Goal: Navigation & Orientation: Find specific page/section

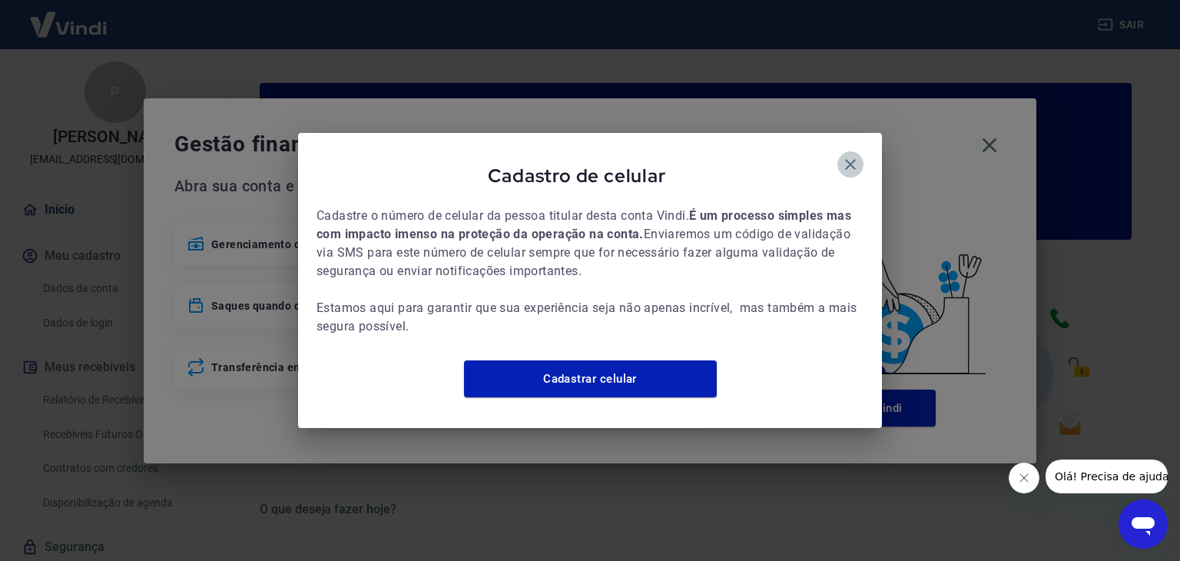
click at [851, 158] on icon "button" at bounding box center [850, 164] width 18 height 18
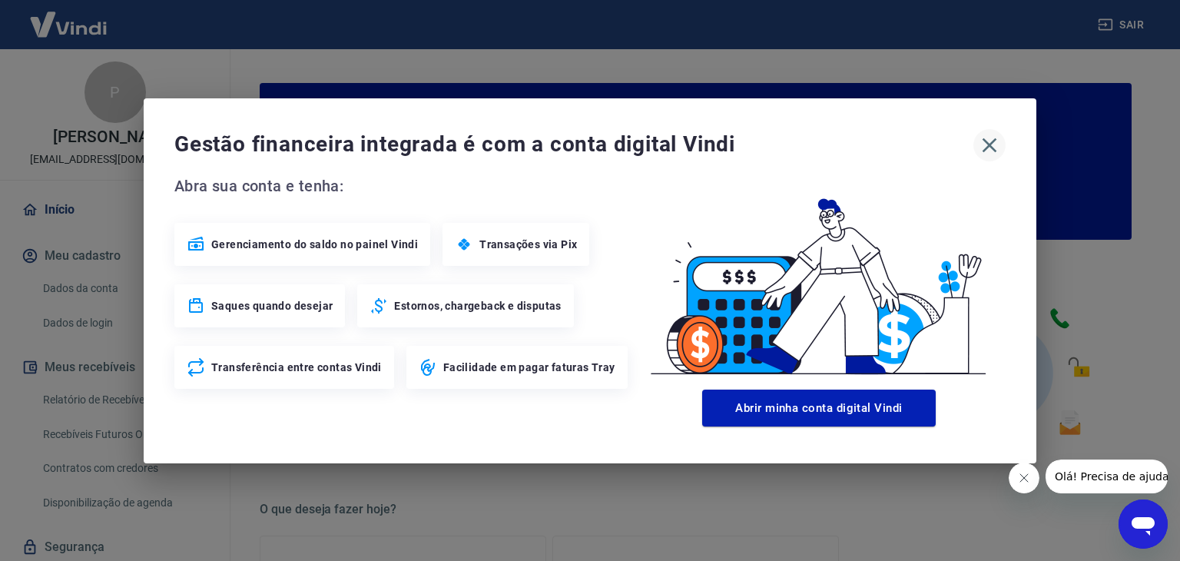
click at [987, 137] on icon "button" at bounding box center [989, 145] width 25 height 25
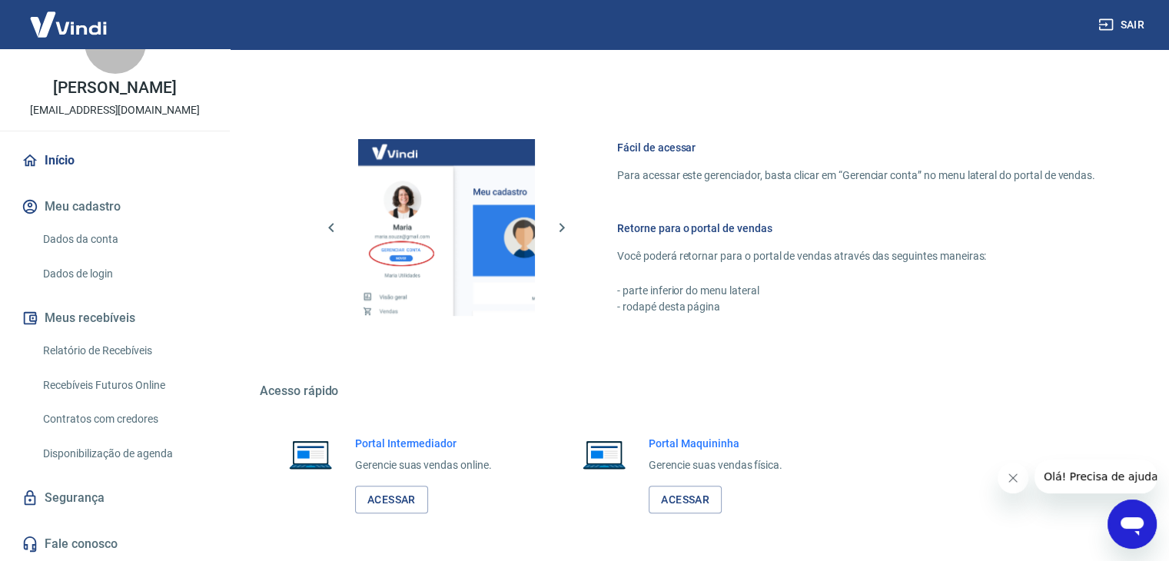
scroll to position [811, 0]
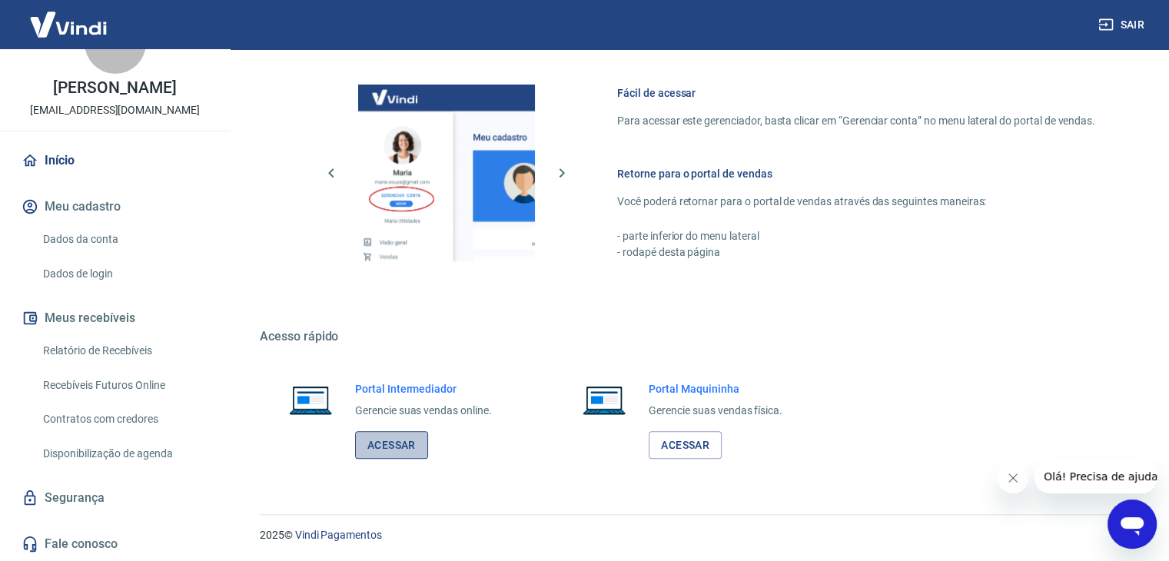
click at [396, 437] on link "Acessar" at bounding box center [391, 445] width 73 height 28
